Goal: Entertainment & Leisure: Browse casually

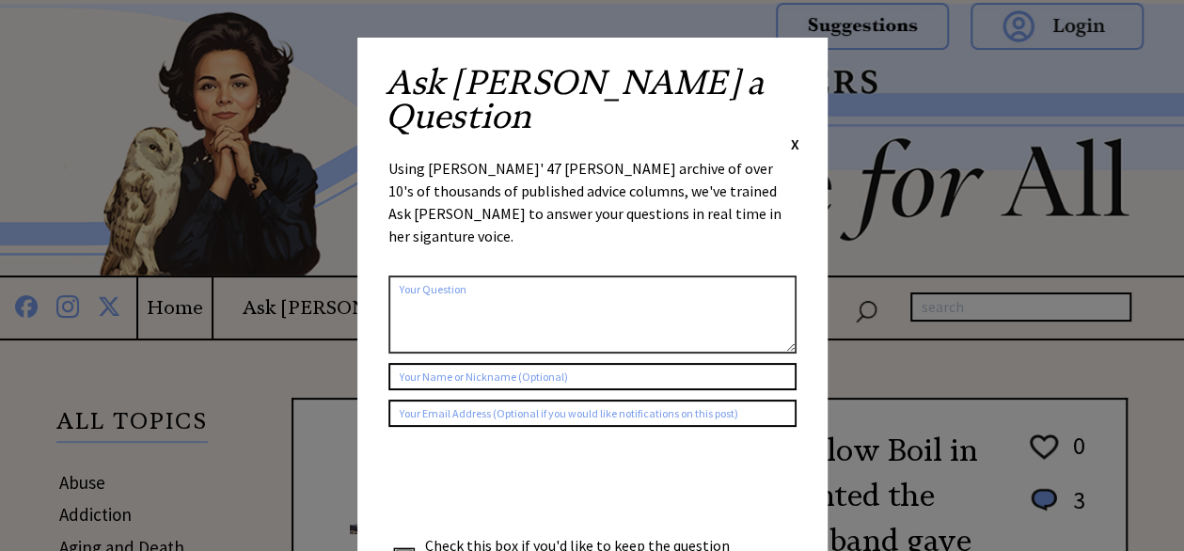
click at [793, 135] on span "X" at bounding box center [795, 144] width 8 height 19
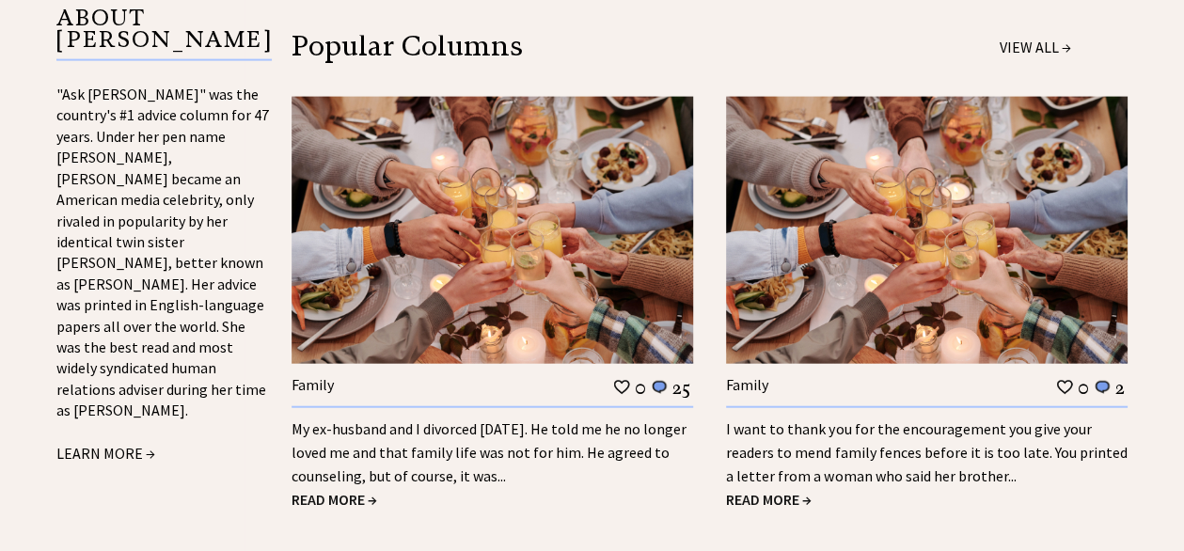
scroll to position [2069, 0]
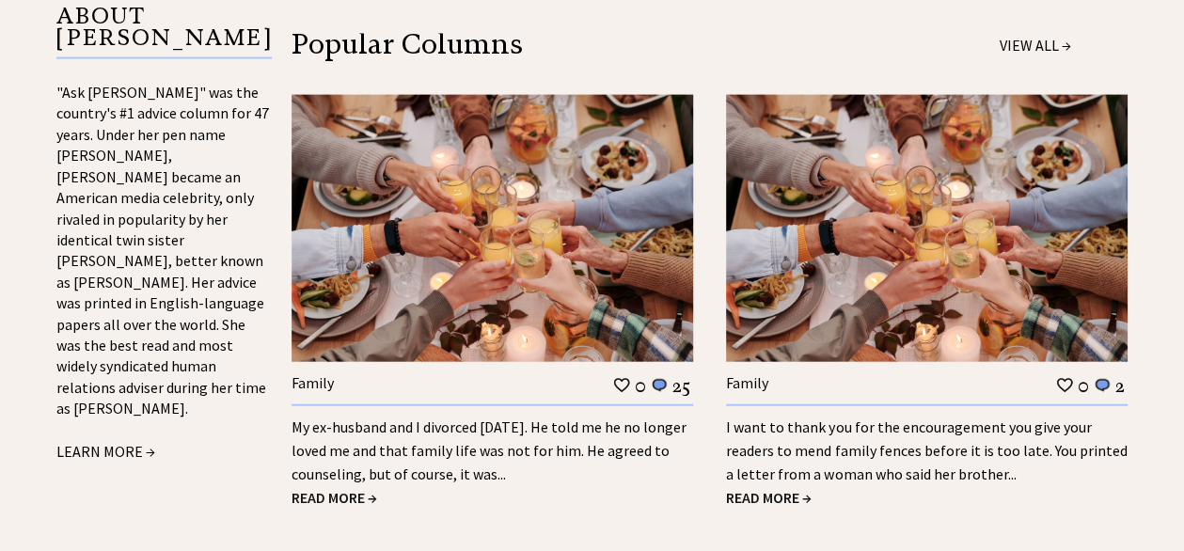
click at [352, 488] on span "READ MORE →" at bounding box center [335, 497] width 86 height 19
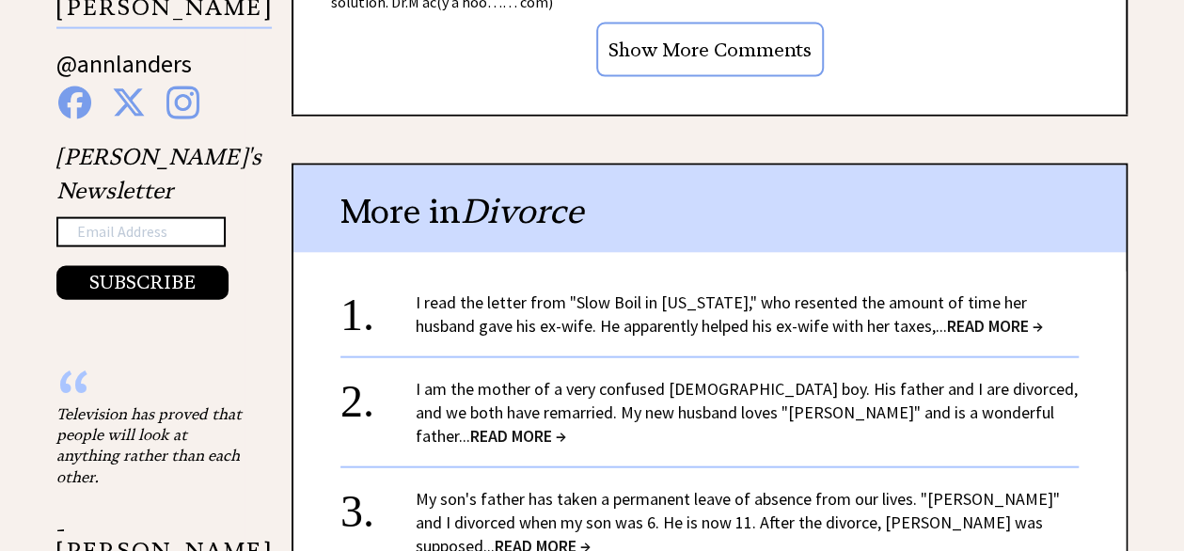
scroll to position [1975, 0]
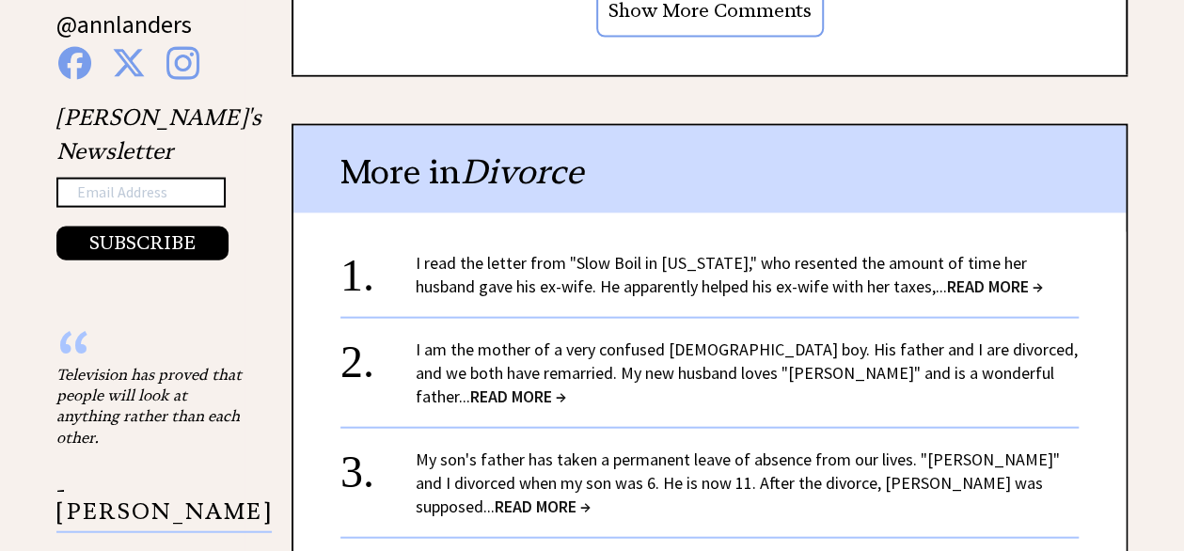
click at [668, 339] on link "I am the mother of a very confused 5-year-old boy. His father and I are divorce…" at bounding box center [747, 373] width 662 height 69
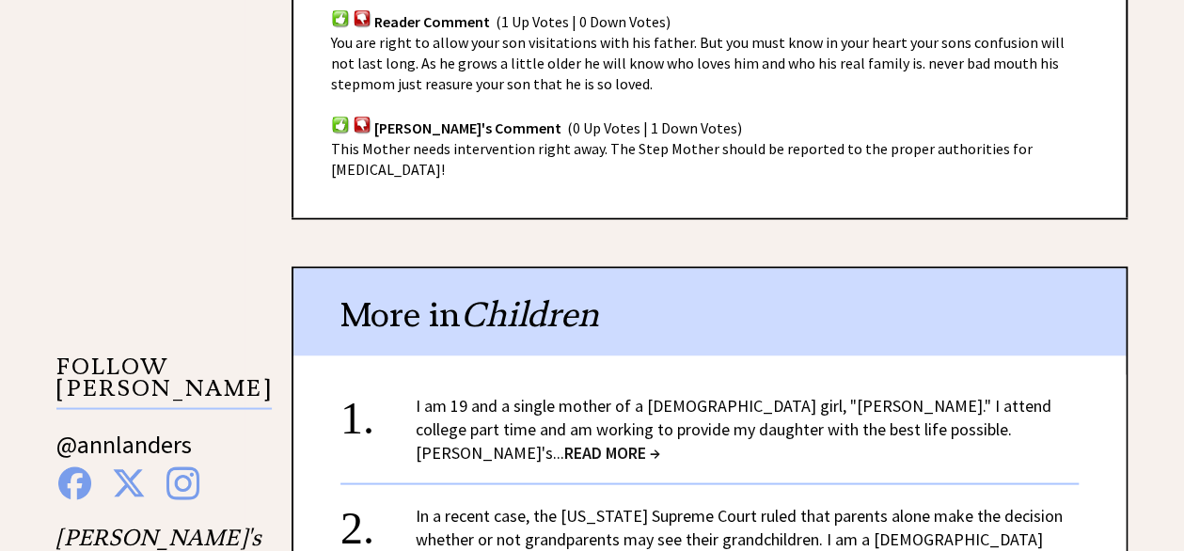
scroll to position [1585, 0]
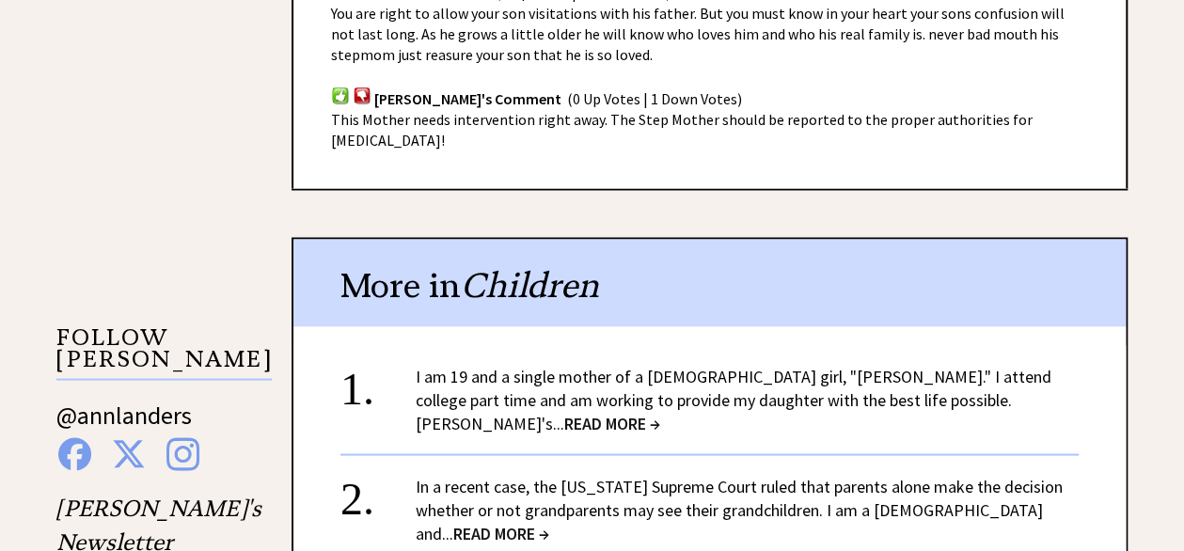
click at [705, 365] on link "I am 19 and a single mother of a 1-year-old girl, "Amanda." I attend college pa…" at bounding box center [734, 399] width 636 height 69
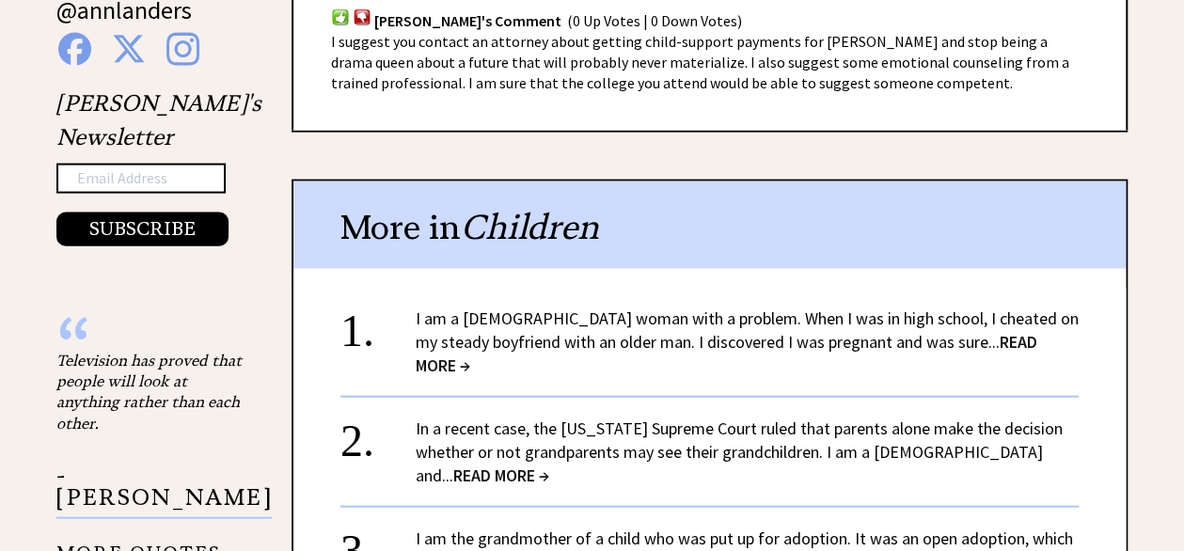
scroll to position [2163, 0]
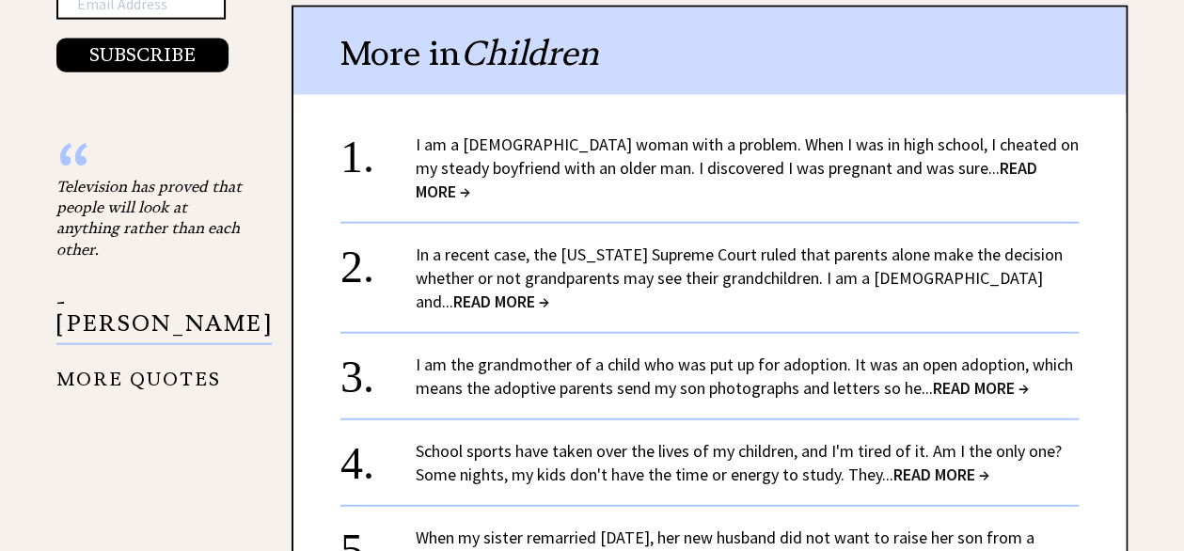
click at [942, 133] on div "I am a 26-year-old woman with a problem. When I was in high school, I cheated o…" at bounding box center [747, 168] width 663 height 71
click at [936, 157] on span "READ MORE →" at bounding box center [727, 179] width 622 height 45
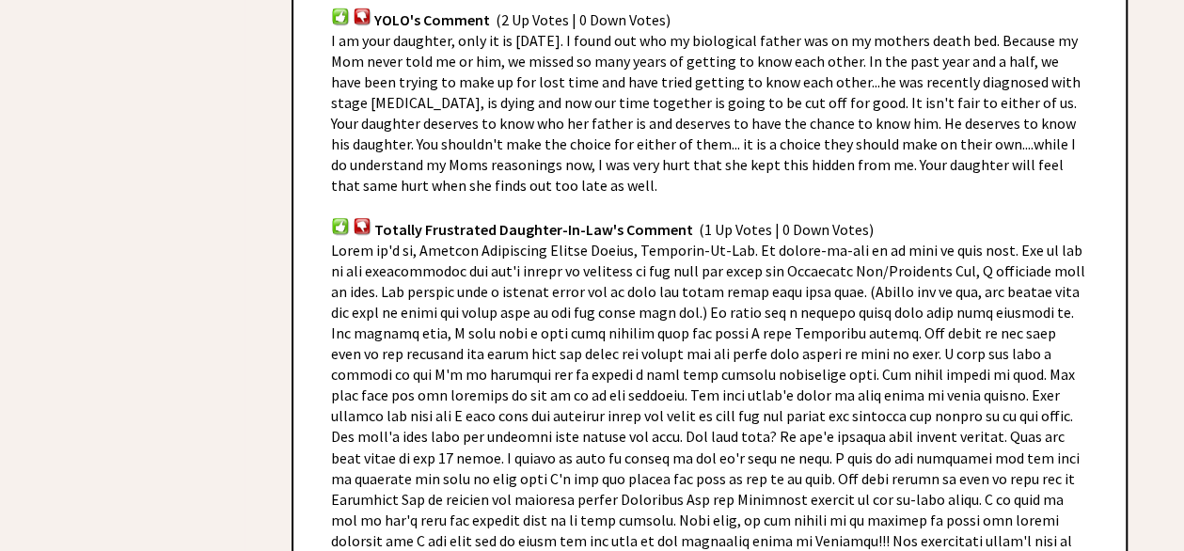
scroll to position [1223, 0]
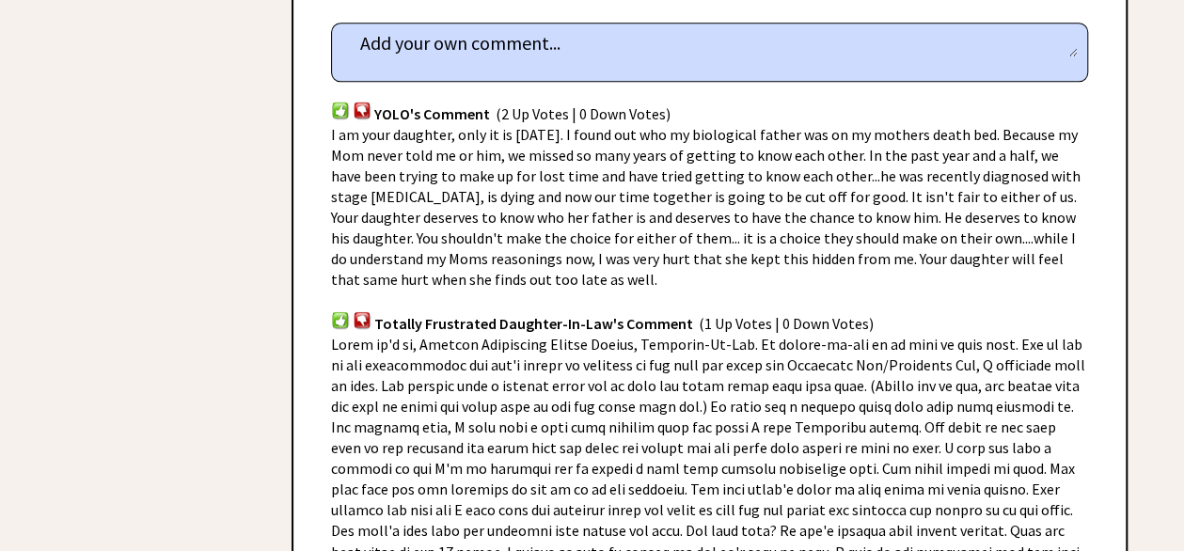
click at [335, 101] on img at bounding box center [340, 110] width 19 height 18
click at [337, 101] on img at bounding box center [340, 110] width 19 height 18
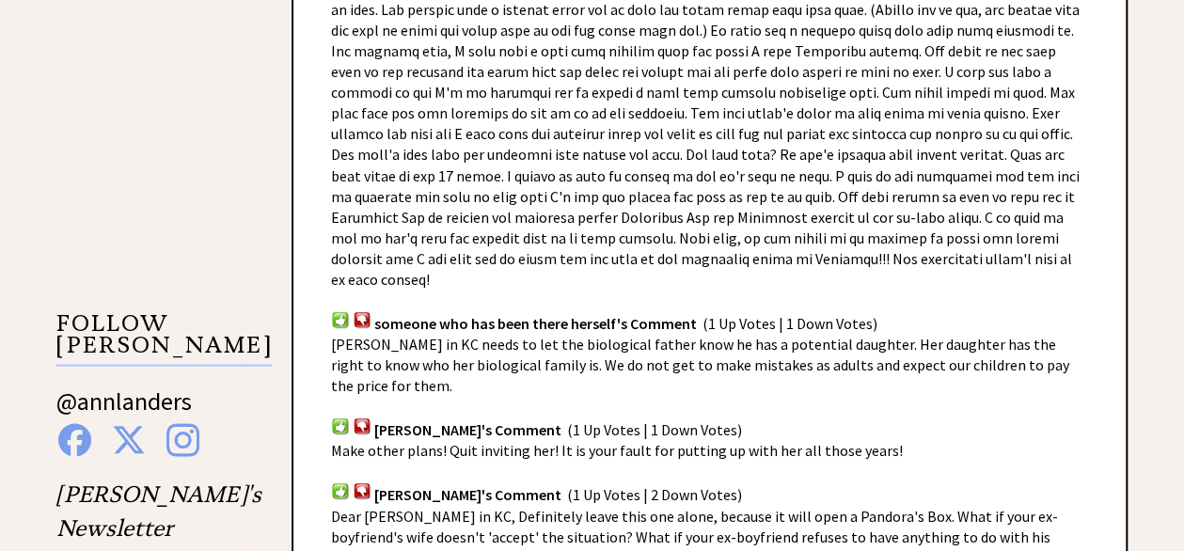
scroll to position [1693, 0]
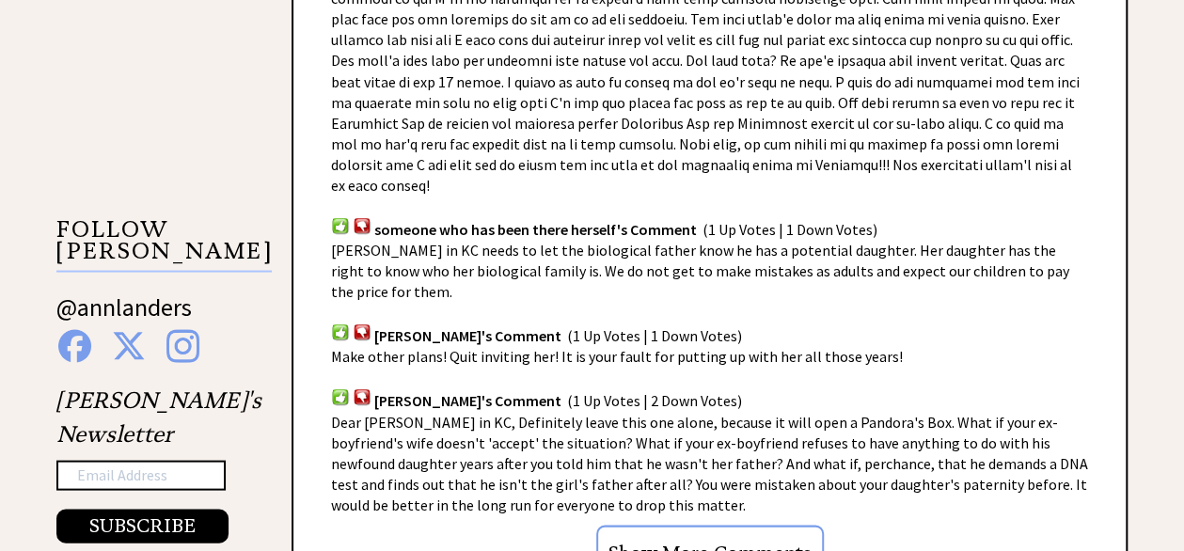
click at [781, 525] on input "Show More Comments" at bounding box center [710, 552] width 228 height 55
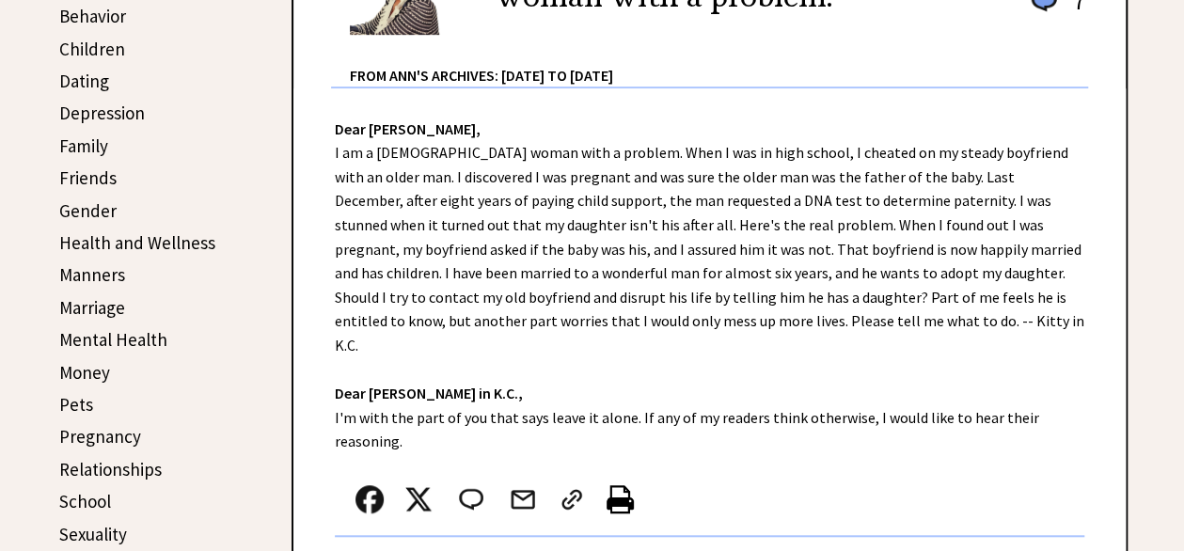
scroll to position [564, 0]
